Goal: Task Accomplishment & Management: Use online tool/utility

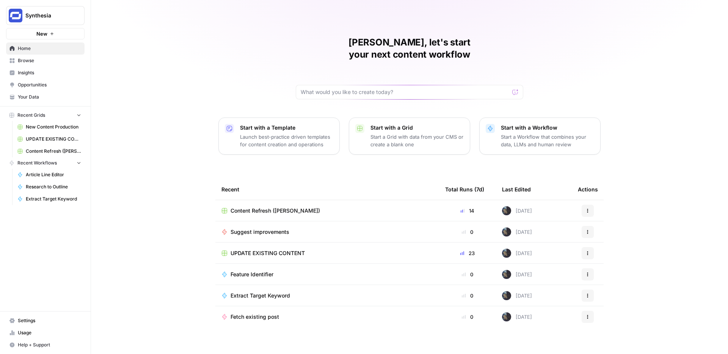
click at [39, 58] on span "Browse" at bounding box center [49, 60] width 63 height 7
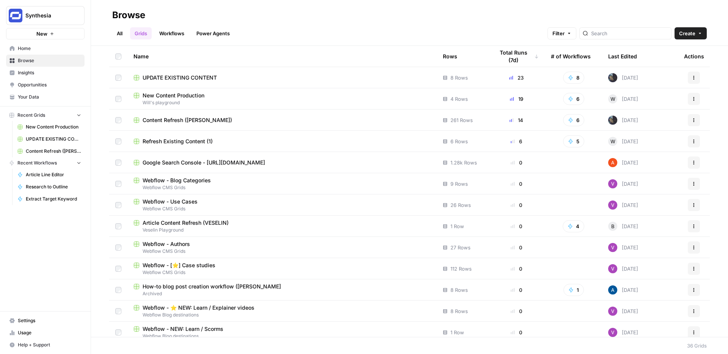
click at [695, 75] on icon "button" at bounding box center [694, 77] width 5 height 5
click at [416, 31] on div "All Grids Workflows Power Agents Filter Create" at bounding box center [409, 30] width 595 height 18
click at [184, 97] on span "New Content Production" at bounding box center [174, 96] width 62 height 8
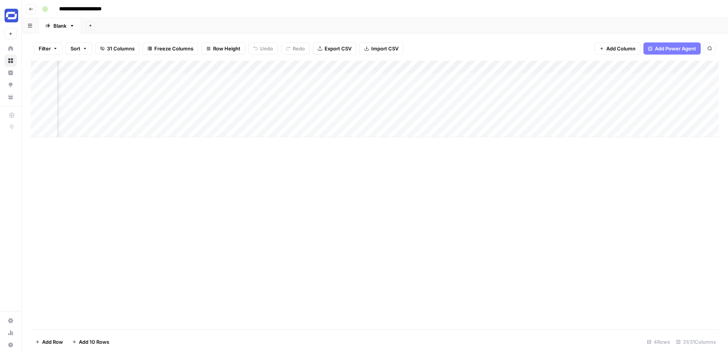
scroll to position [0, 1464]
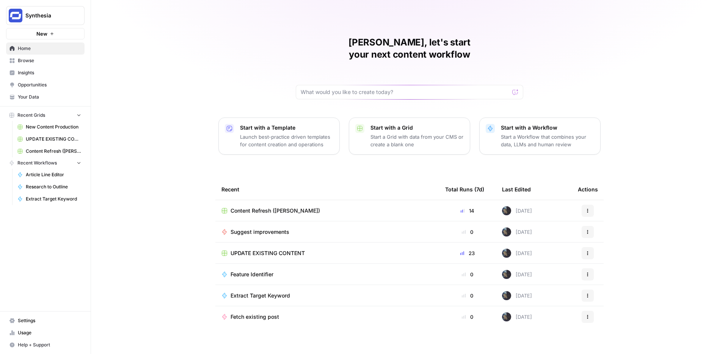
click at [264, 207] on span "Content Refresh ([PERSON_NAME])" at bounding box center [276, 211] width 90 height 8
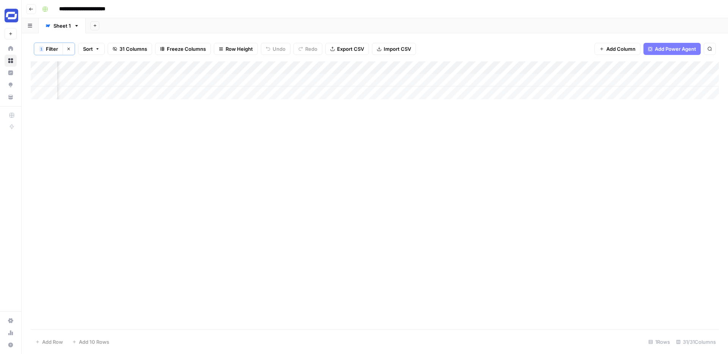
scroll to position [0, 2155]
click at [603, 69] on div "Add Column" at bounding box center [375, 80] width 688 height 38
click at [627, 49] on span "Add Column" at bounding box center [620, 49] width 29 height 8
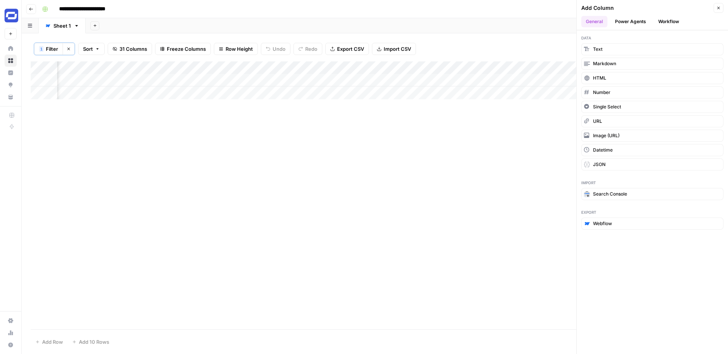
click at [660, 21] on button "Workflow" at bounding box center [669, 21] width 30 height 11
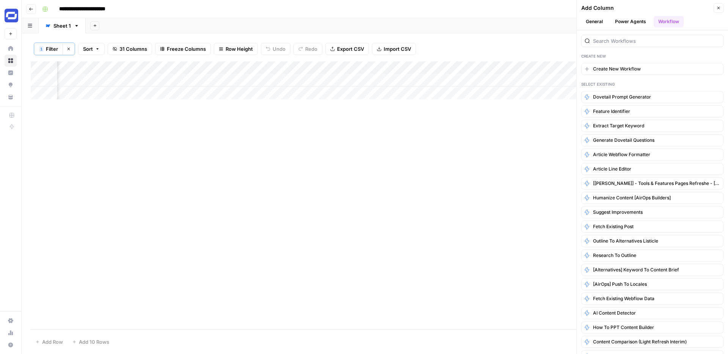
click at [633, 19] on button "Power Agents" at bounding box center [631, 21] width 40 height 11
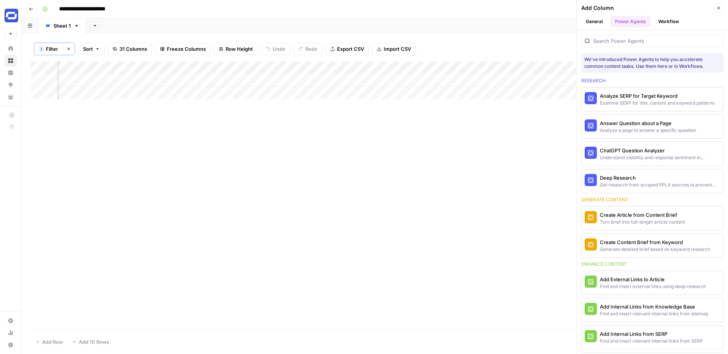
click at [658, 23] on button "Workflow" at bounding box center [669, 21] width 30 height 11
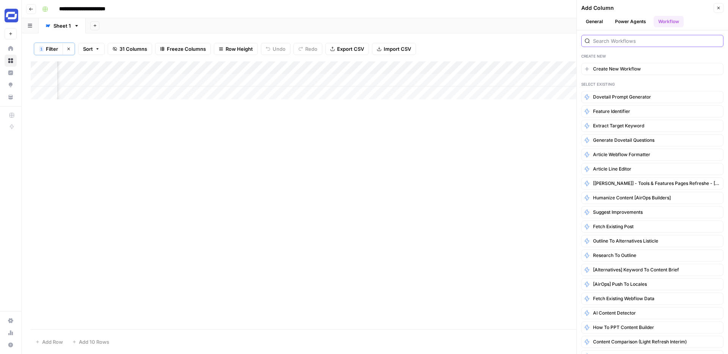
click at [638, 42] on input "search" at bounding box center [656, 41] width 127 height 8
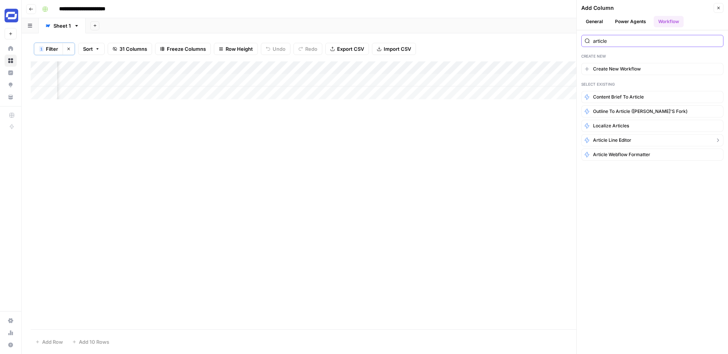
type input "article"
click at [609, 140] on span "Article Line Editor" at bounding box center [612, 140] width 38 height 7
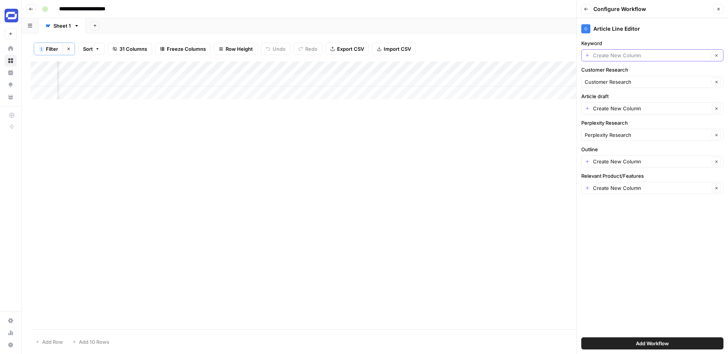
click at [625, 57] on input "Keyword" at bounding box center [651, 56] width 116 height 8
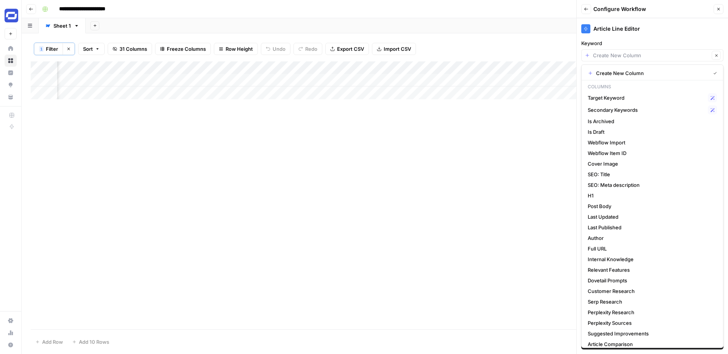
type input "Create New Column"
click at [561, 124] on div "Add Column" at bounding box center [375, 195] width 688 height 268
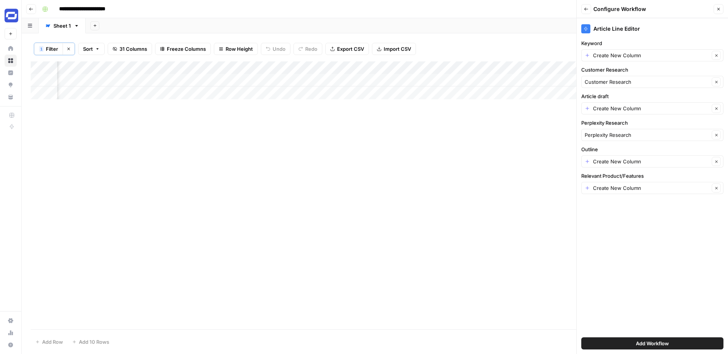
click at [718, 8] on icon "button" at bounding box center [718, 9] width 5 height 5
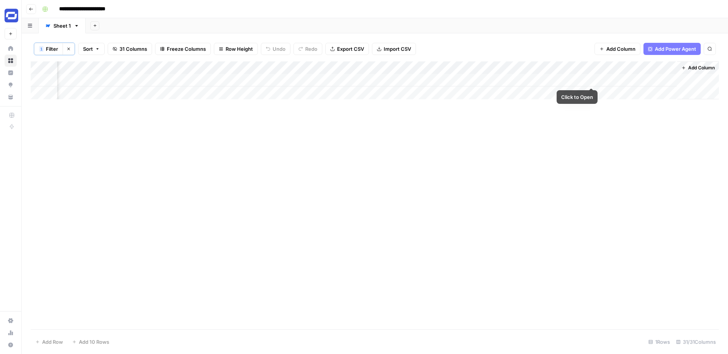
click at [587, 82] on div "Add Column" at bounding box center [375, 80] width 688 height 38
click at [591, 80] on div "Add Column" at bounding box center [375, 80] width 688 height 38
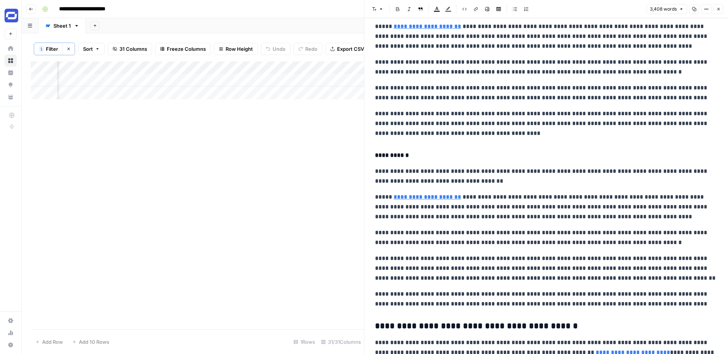
scroll to position [1563, 0]
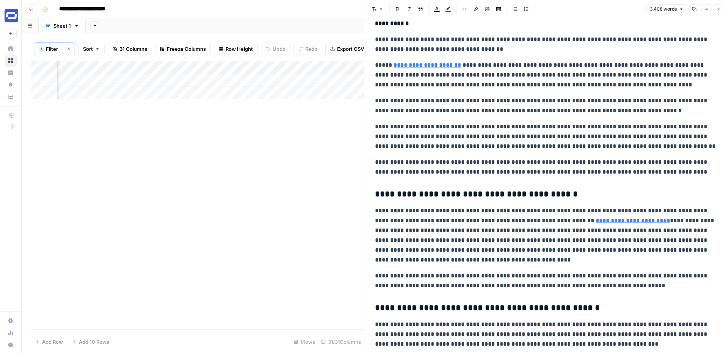
click at [715, 5] on button "Close" at bounding box center [719, 9] width 10 height 10
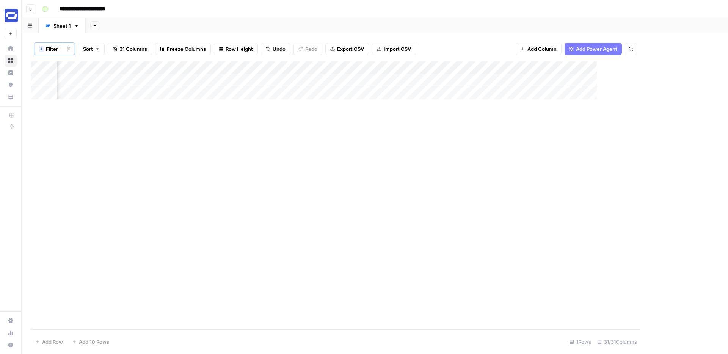
scroll to position [0, 2146]
